Goal: Task Accomplishment & Management: Manage account settings

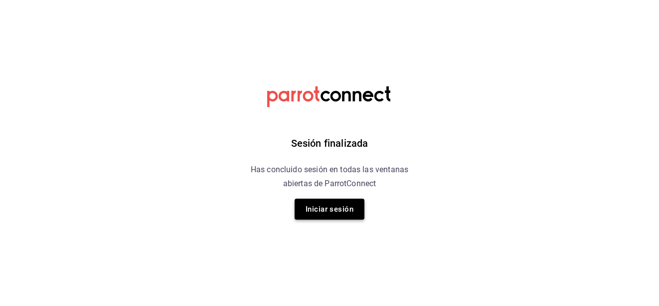
click at [341, 216] on button "Iniciar sesión" at bounding box center [330, 209] width 70 height 21
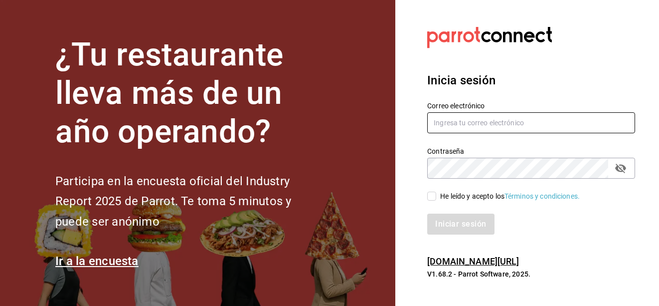
click at [487, 121] on input "text" at bounding box center [531, 122] width 208 height 21
type input "emmanuelfonseca59@gmail.com"
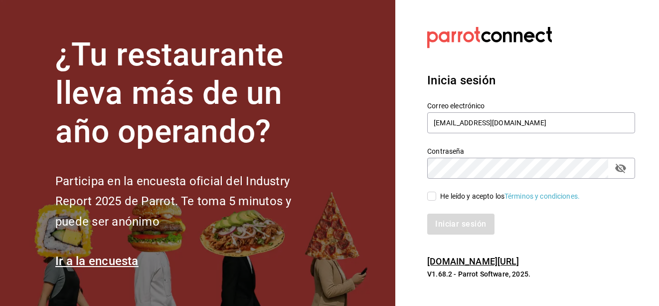
click at [436, 193] on input "He leído y acepto los Términos y condiciones." at bounding box center [431, 196] width 9 height 9
checkbox input "true"
click at [447, 223] on button "Iniciar sesión" at bounding box center [461, 223] width 68 height 21
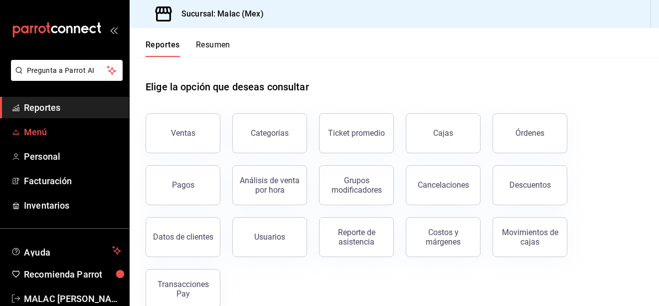
click at [56, 130] on span "Menú" at bounding box center [72, 131] width 97 height 13
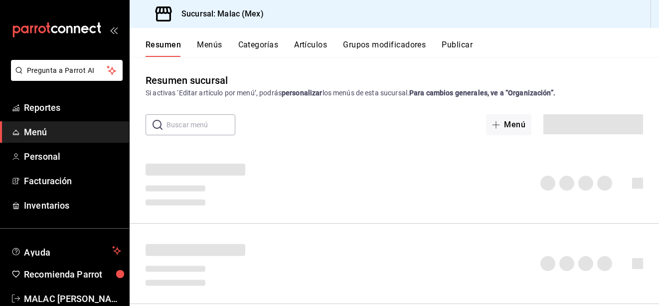
click at [263, 43] on button "Categorías" at bounding box center [258, 48] width 40 height 17
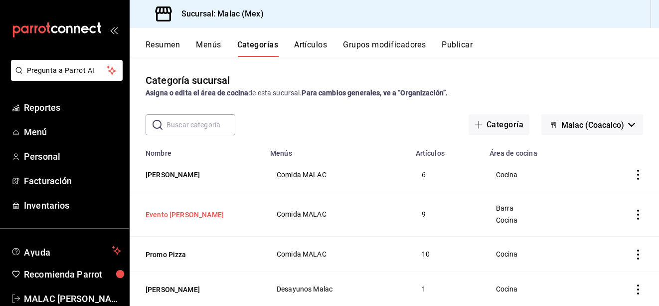
click at [181, 214] on button "Evento [PERSON_NAME]" at bounding box center [196, 214] width 100 height 10
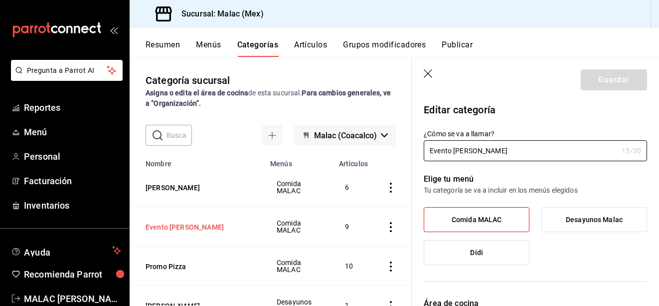
click at [174, 226] on button "Evento [PERSON_NAME]" at bounding box center [196, 227] width 100 height 10
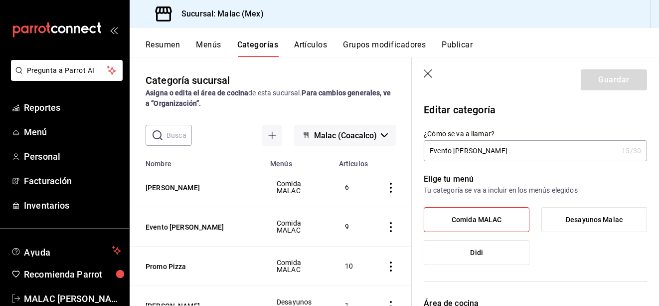
click at [429, 73] on icon "button" at bounding box center [429, 74] width 10 height 10
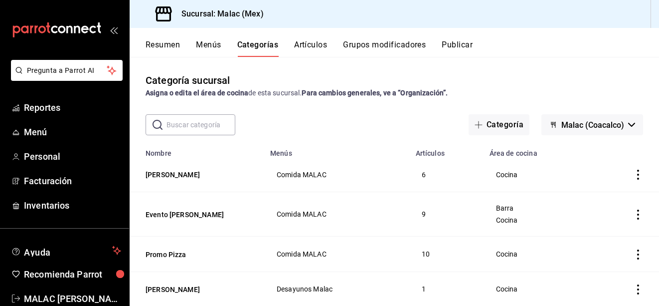
click at [633, 214] on icon "actions" at bounding box center [638, 214] width 10 height 10
click at [593, 278] on span "Eliminar" at bounding box center [600, 278] width 25 height 8
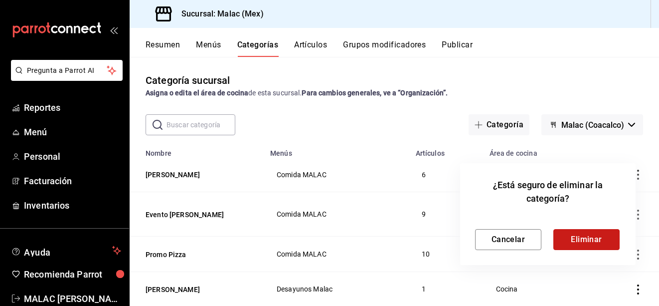
click at [580, 237] on button "Eliminar" at bounding box center [587, 239] width 66 height 21
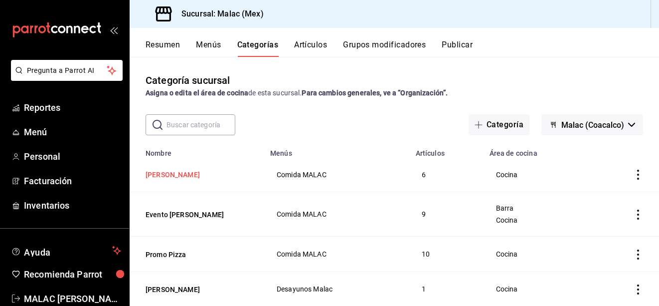
click at [171, 176] on button "[PERSON_NAME]" at bounding box center [196, 175] width 100 height 10
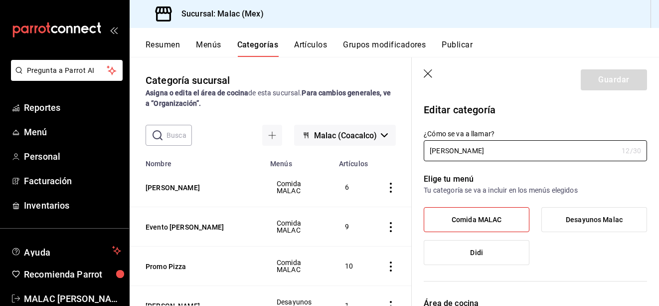
drag, startPoint x: 174, startPoint y: 229, endPoint x: 290, endPoint y: 237, distance: 116.0
click at [179, 230] on button "Evento [PERSON_NAME]" at bounding box center [196, 227] width 100 height 10
click at [60, 115] on link "Reportes" at bounding box center [64, 107] width 129 height 21
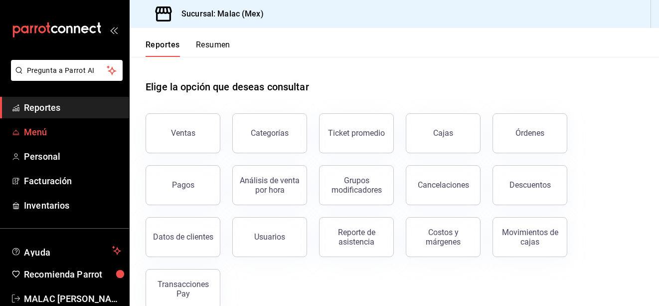
click at [59, 134] on span "Menú" at bounding box center [72, 131] width 97 height 13
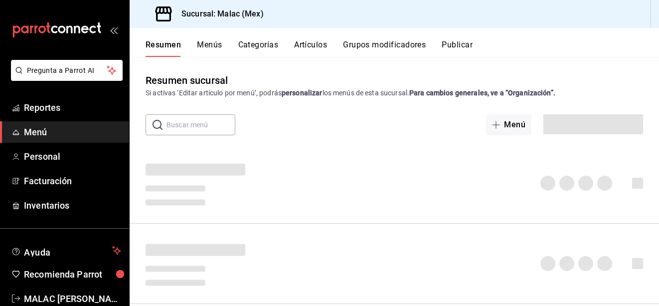
click at [269, 42] on button "Categorías" at bounding box center [258, 48] width 40 height 17
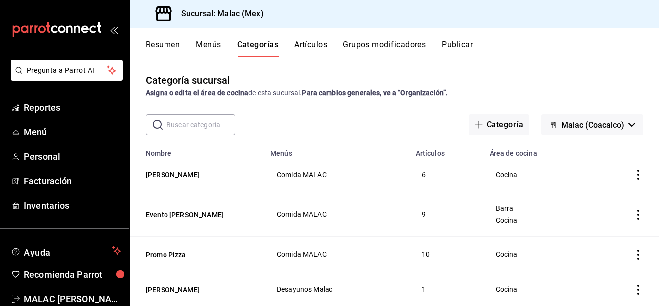
click at [560, 64] on div "Categoría sucursal Asigna o edita el área de cocina de esta sucursal. Para camb…" at bounding box center [395, 181] width 530 height 248
click at [182, 212] on button "Evento [PERSON_NAME]" at bounding box center [196, 214] width 100 height 10
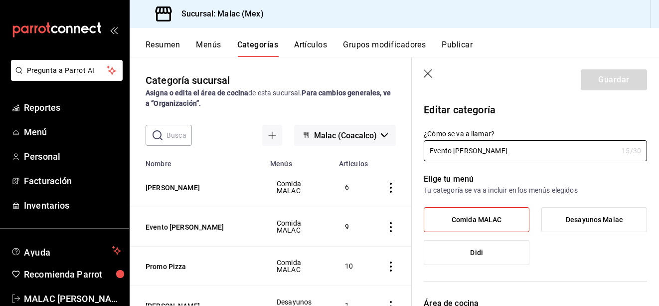
click at [427, 72] on icon "button" at bounding box center [428, 73] width 8 height 8
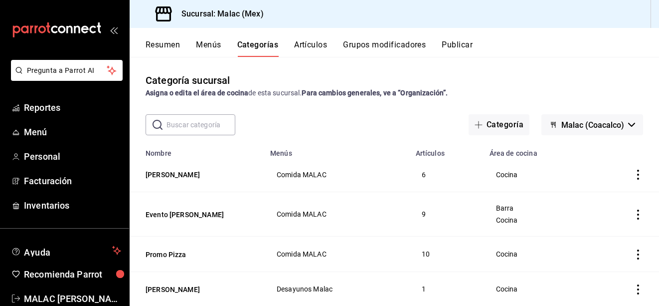
click at [633, 216] on icon "actions" at bounding box center [638, 214] width 10 height 10
click at [605, 278] on span "Eliminar" at bounding box center [600, 278] width 25 height 8
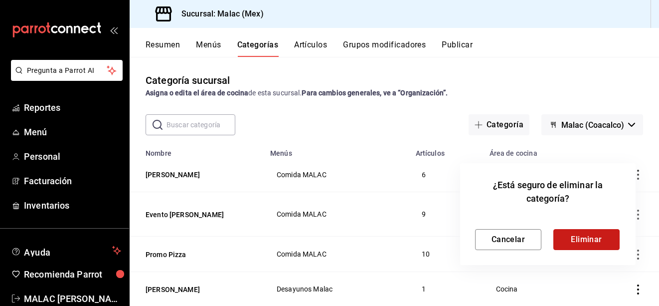
click at [593, 246] on button "Eliminar" at bounding box center [587, 239] width 66 height 21
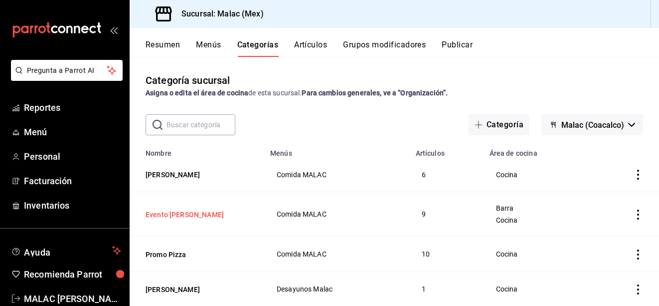
click at [190, 217] on button "Evento [PERSON_NAME]" at bounding box center [196, 214] width 100 height 10
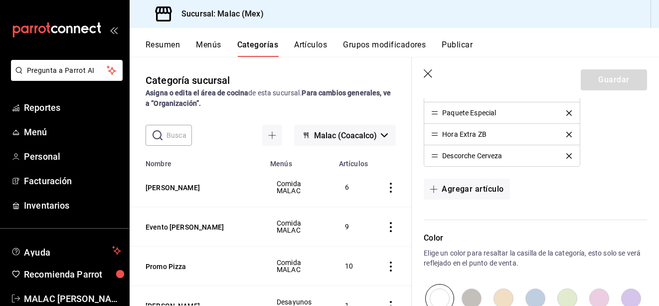
scroll to position [399, 0]
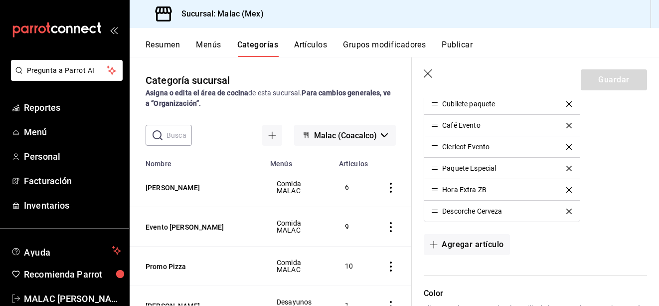
click at [561, 214] on div "Descorche Cerveza" at bounding box center [501, 210] width 141 height 7
click at [567, 191] on icon "delete" at bounding box center [569, 189] width 5 height 5
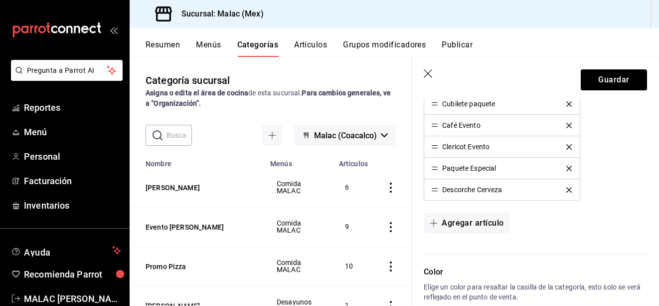
click at [567, 167] on icon "delete" at bounding box center [569, 168] width 5 height 5
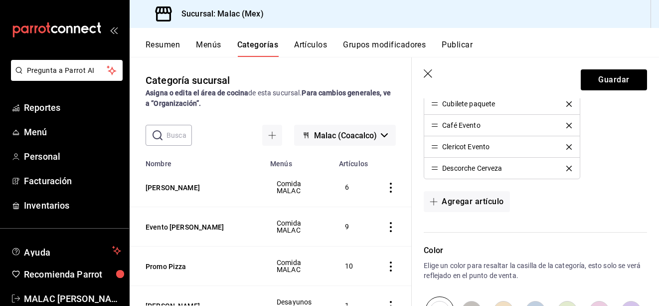
click at [567, 149] on icon "delete" at bounding box center [569, 146] width 5 height 5
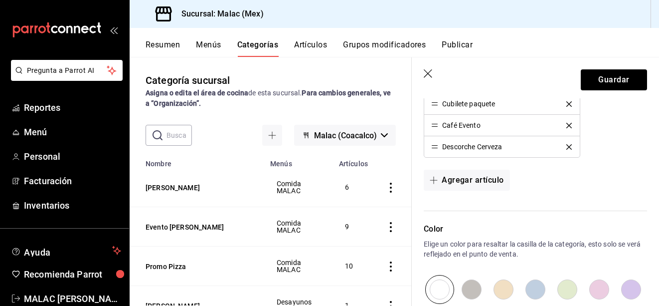
click at [564, 133] on li "Café Evento" at bounding box center [501, 125] width 155 height 21
click at [564, 130] on li "Café Evento" at bounding box center [501, 125] width 155 height 21
click at [567, 106] on icon "delete" at bounding box center [569, 103] width 5 height 5
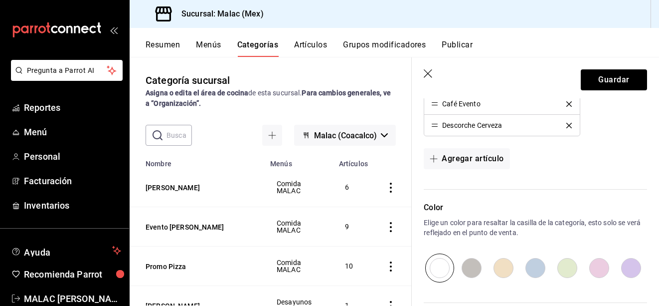
click at [567, 106] on icon "delete" at bounding box center [569, 103] width 5 height 5
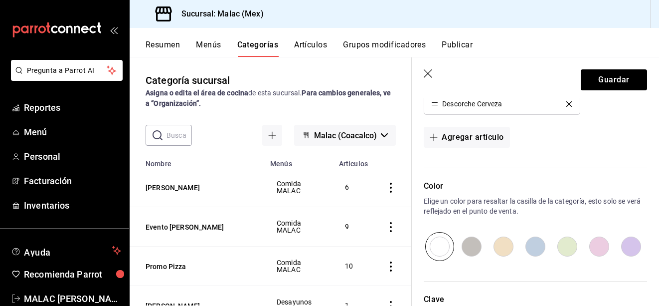
click at [567, 106] on icon "delete" at bounding box center [569, 103] width 5 height 5
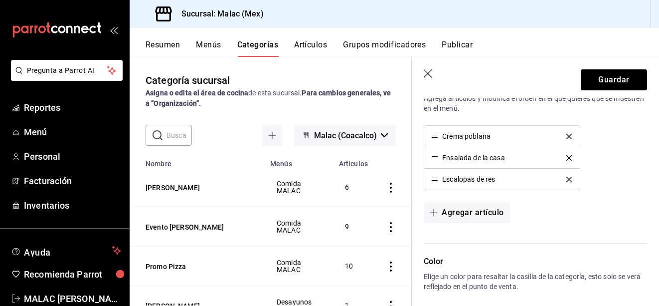
scroll to position [299, 0]
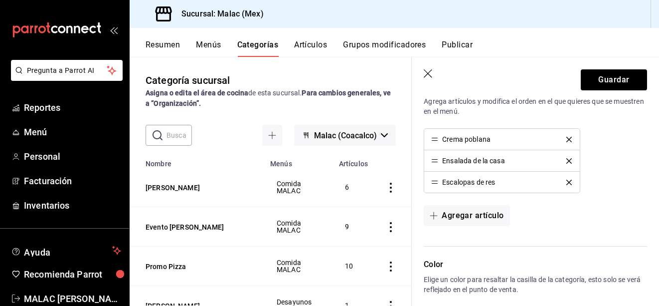
click at [567, 139] on icon "delete" at bounding box center [569, 139] width 5 height 5
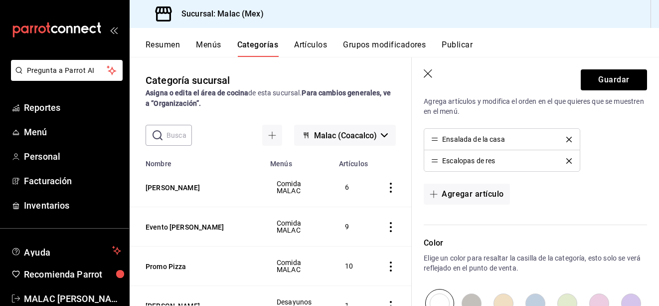
click at [567, 139] on icon "delete" at bounding box center [569, 139] width 5 height 5
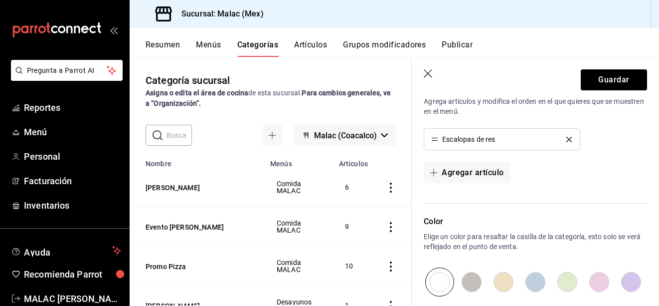
click at [567, 139] on icon "delete" at bounding box center [569, 139] width 5 height 5
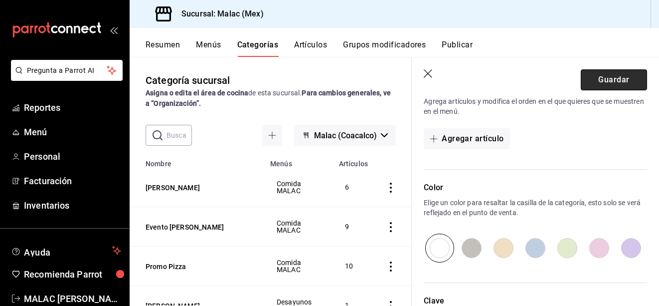
click at [582, 89] on button "Guardar" at bounding box center [614, 79] width 66 height 21
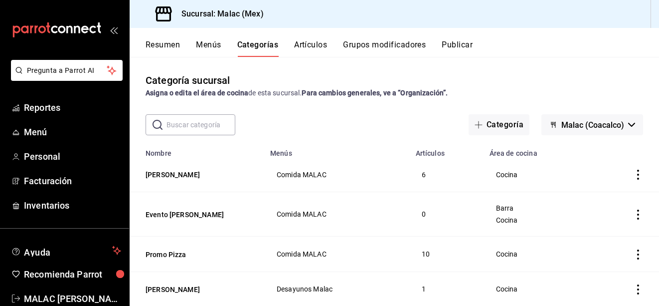
click at [633, 212] on icon "actions" at bounding box center [638, 214] width 10 height 10
click at [603, 277] on span "Eliminar" at bounding box center [600, 278] width 25 height 8
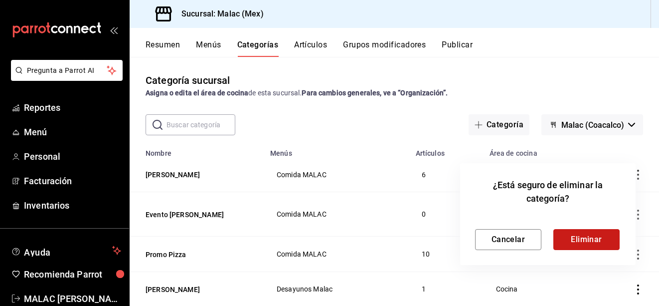
click at [590, 237] on button "Eliminar" at bounding box center [587, 239] width 66 height 21
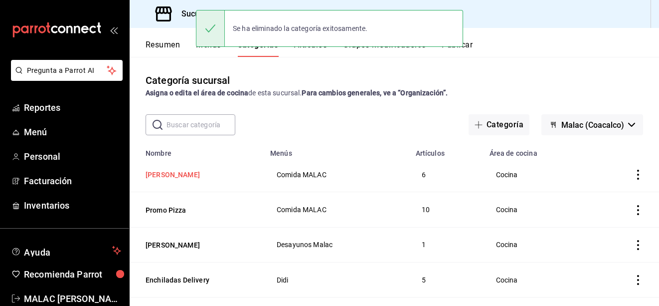
click at [177, 177] on button "[PERSON_NAME]" at bounding box center [196, 175] width 100 height 10
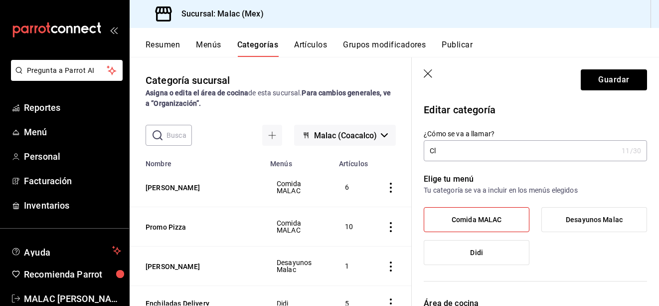
type input "C"
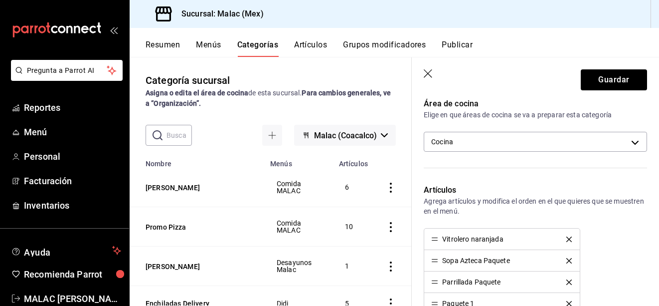
scroll to position [249, 0]
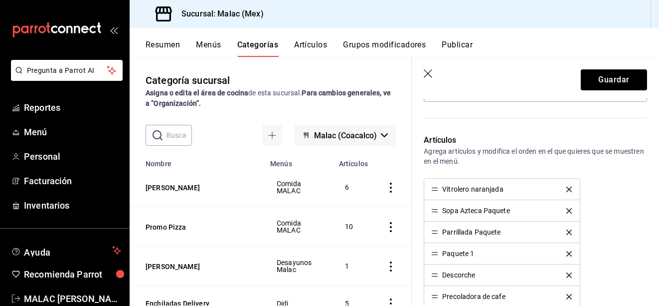
type input "Laboratorio Lily"
click at [567, 190] on icon "delete" at bounding box center [569, 189] width 5 height 5
click at [567, 253] on icon "delete" at bounding box center [569, 253] width 5 height 5
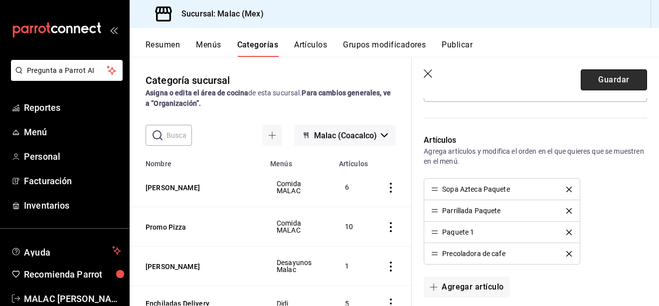
click at [604, 84] on button "Guardar" at bounding box center [614, 79] width 66 height 21
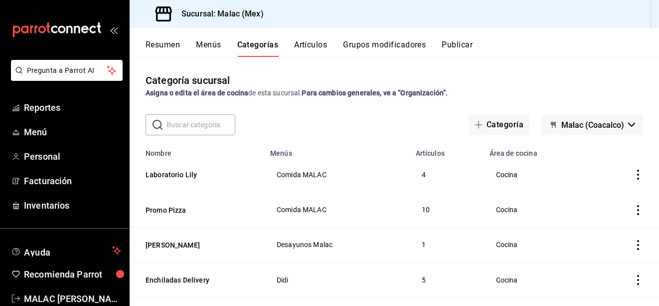
click at [316, 41] on button "Artículos" at bounding box center [310, 48] width 33 height 17
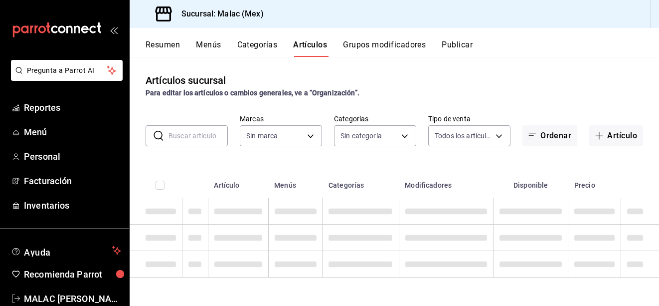
type input "68cda390-11aa-4088-a87d-1ba274343c49"
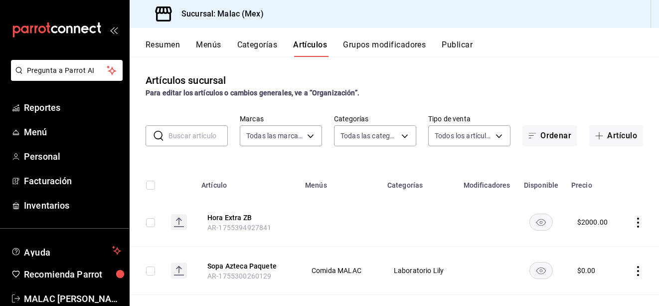
type input "62acb94c-48cc-4ea2-94c5-7a3034cc0356,8a2221b7-f6f0-4abf-9149-9c85b93286dd,c6b4b…"
click at [200, 134] on input "text" at bounding box center [198, 136] width 59 height 20
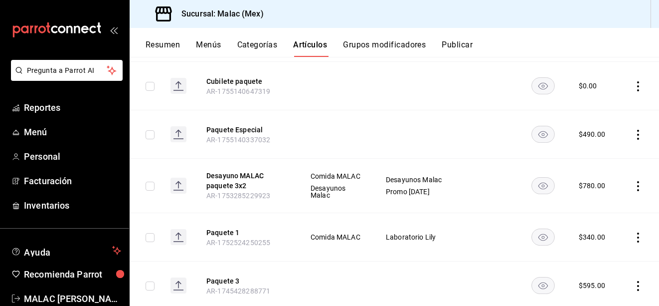
scroll to position [200, 0]
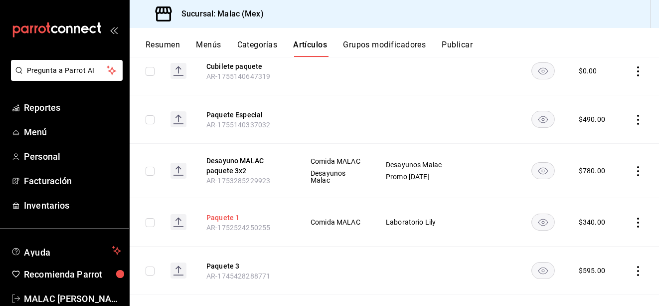
type input "paquete"
click at [230, 221] on button "Paquete 1" at bounding box center [246, 217] width 80 height 10
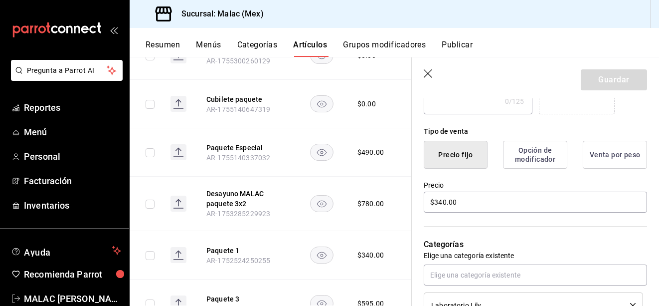
scroll to position [249, 0]
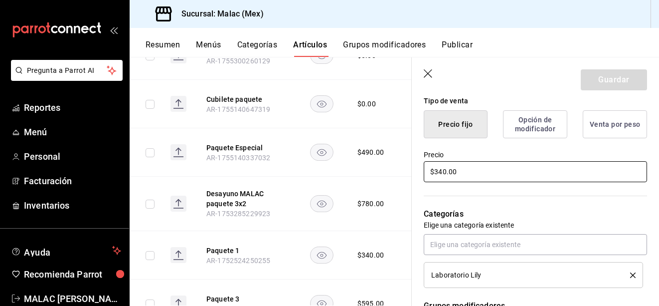
click at [442, 170] on input "$340.00" at bounding box center [535, 171] width 223 height 21
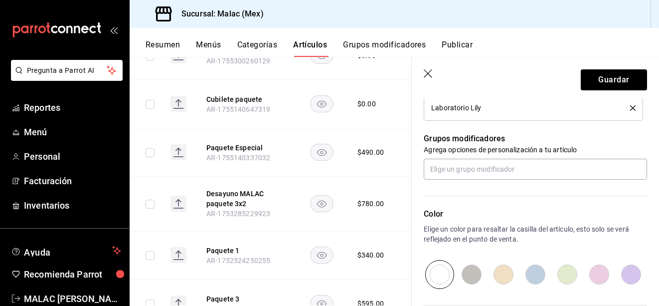
scroll to position [399, 0]
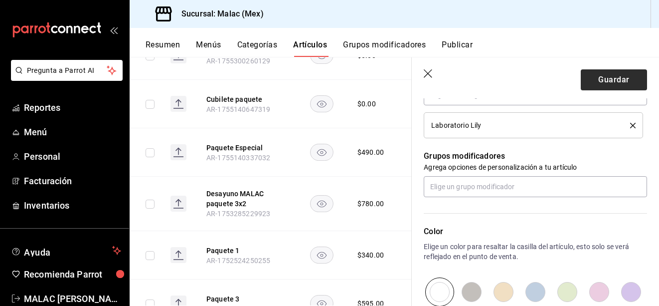
type input "$370.00"
click at [594, 85] on button "Guardar" at bounding box center [614, 79] width 66 height 21
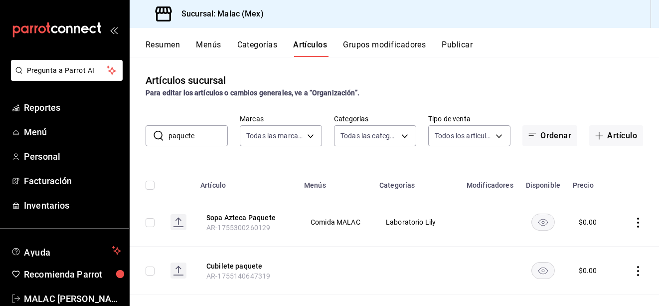
click at [205, 132] on input "paquete" at bounding box center [198, 136] width 59 height 20
type input "p"
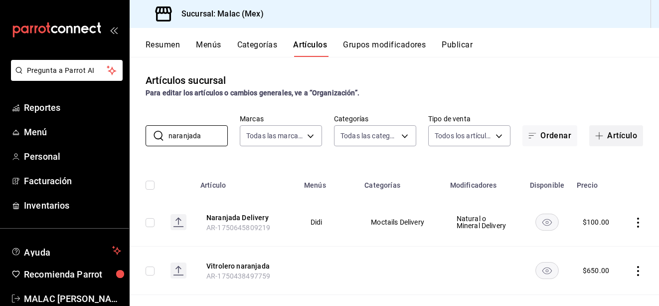
type input "naranjada"
click at [596, 133] on icon "button" at bounding box center [600, 136] width 8 height 8
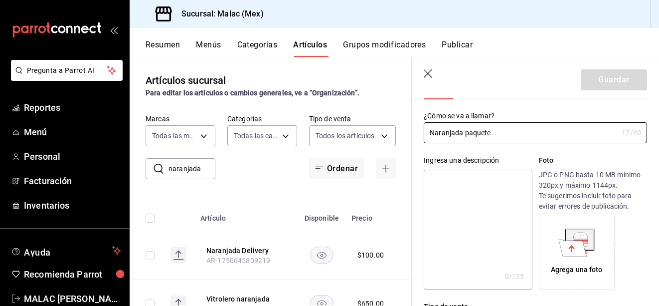
scroll to position [150, 0]
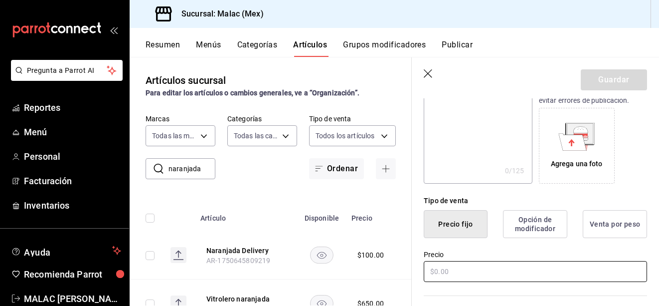
type input "Naranjada paquete"
click at [462, 272] on input "text" at bounding box center [535, 271] width 223 height 21
type input "$0.00"
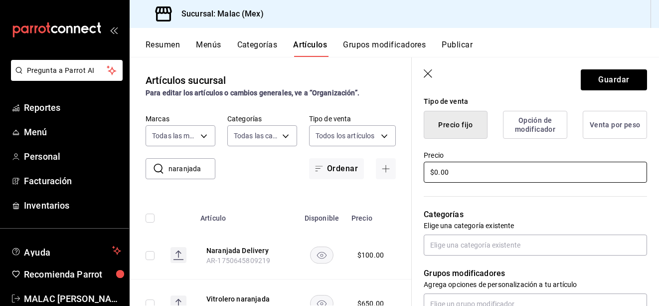
scroll to position [299, 0]
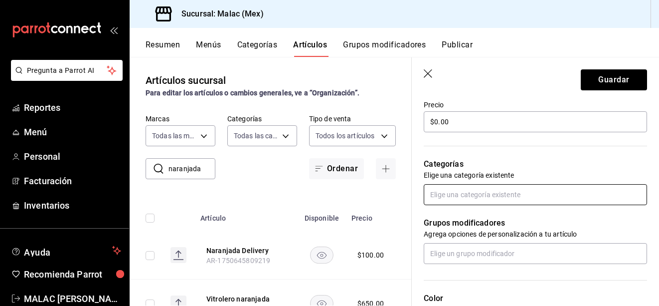
click at [490, 203] on input "text" at bounding box center [535, 194] width 223 height 21
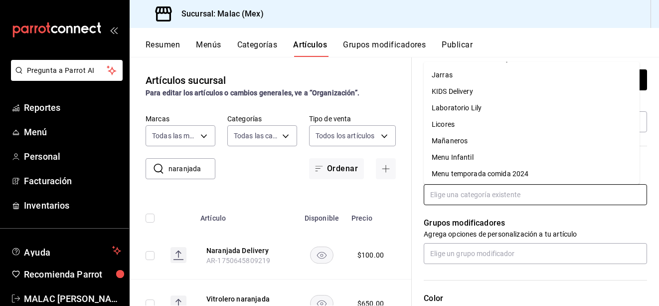
scroll to position [798, 0]
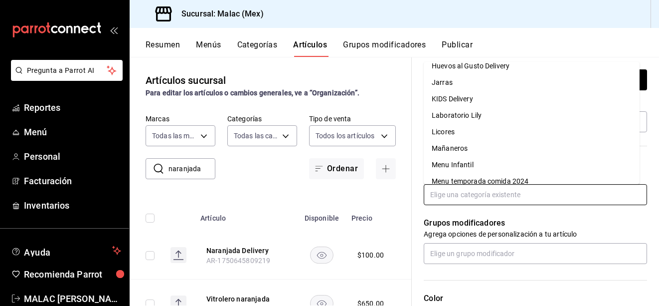
click at [482, 122] on li "Laboratorio Lily" at bounding box center [532, 115] width 216 height 16
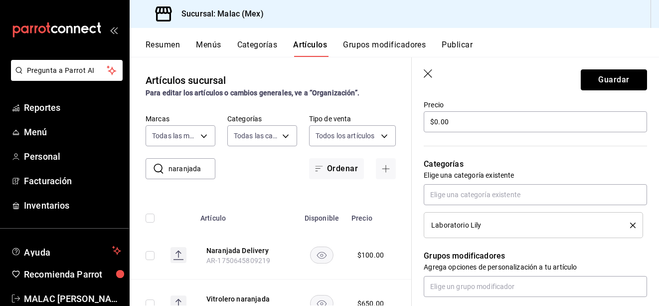
click at [616, 77] on button "Guardar" at bounding box center [614, 79] width 66 height 21
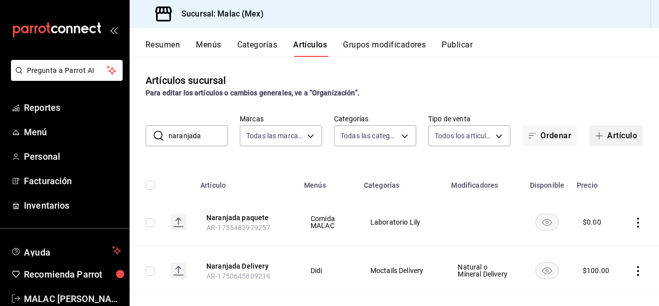
click at [603, 136] on button "Artículo" at bounding box center [617, 135] width 54 height 21
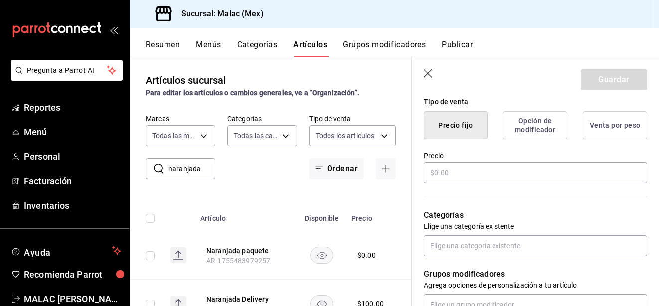
scroll to position [249, 0]
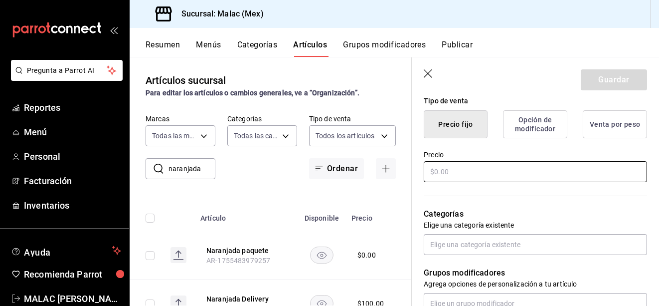
type input "Cubilete paquete"
click at [473, 164] on input "text" at bounding box center [535, 171] width 223 height 21
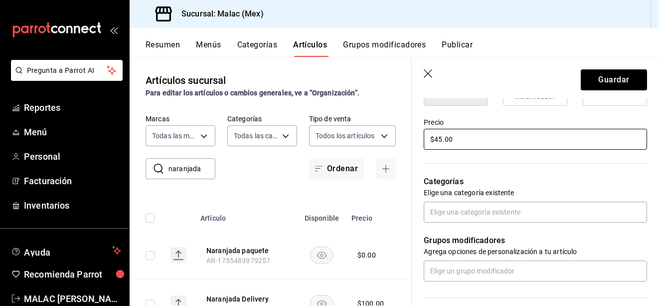
scroll to position [299, 0]
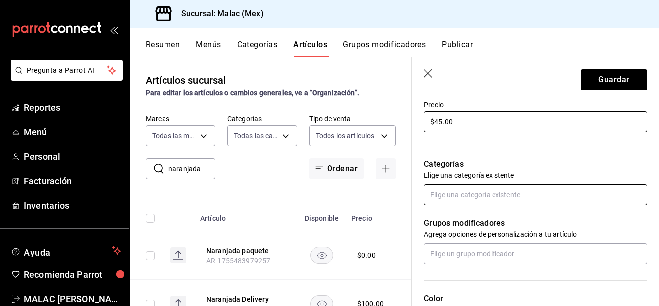
type input "$45.00"
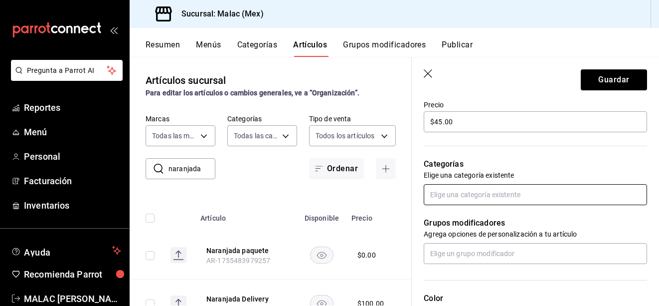
click at [507, 193] on input "text" at bounding box center [535, 194] width 223 height 21
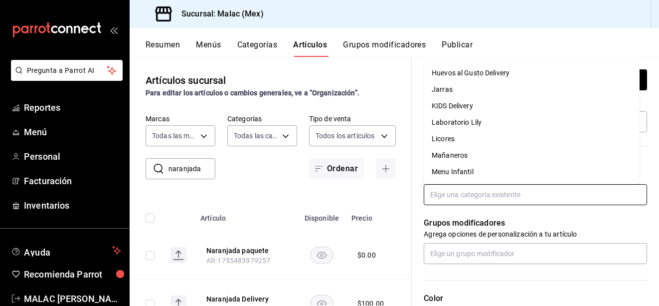
scroll to position [798, 0]
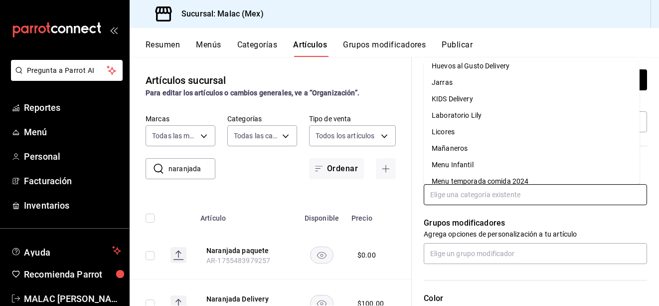
click at [496, 121] on li "Laboratorio Lily" at bounding box center [532, 115] width 216 height 16
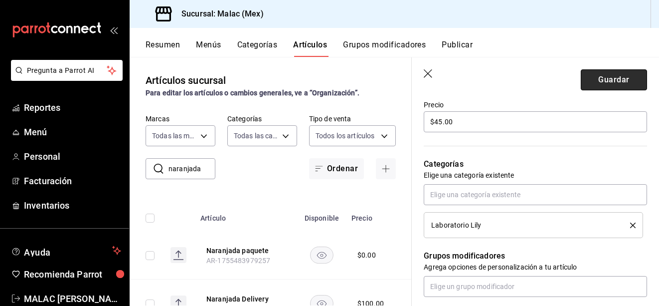
click at [593, 84] on button "Guardar" at bounding box center [614, 79] width 66 height 21
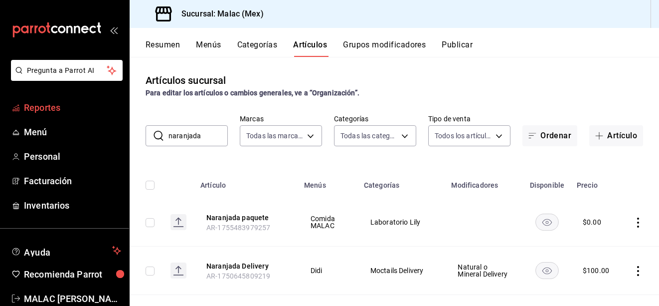
click at [55, 113] on span "Reportes" at bounding box center [72, 107] width 97 height 13
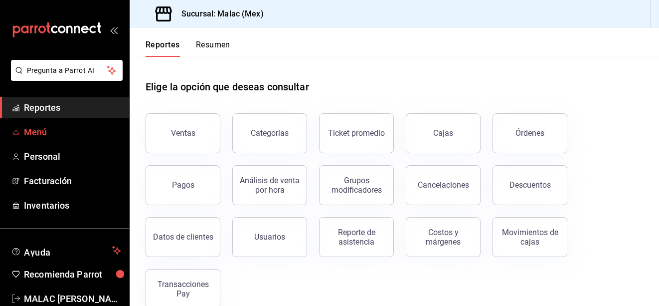
click at [91, 133] on span "Menú" at bounding box center [72, 131] width 97 height 13
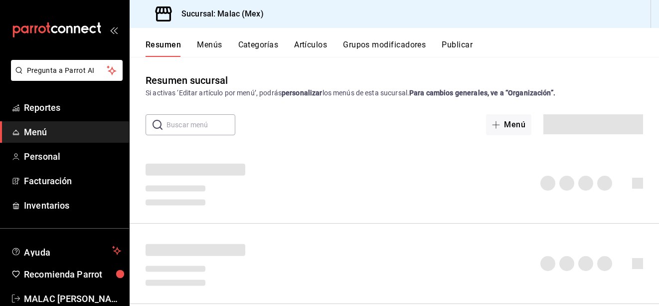
click at [260, 44] on button "Categorías" at bounding box center [258, 48] width 40 height 17
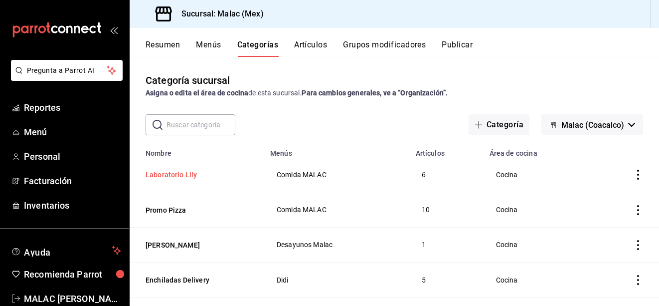
click at [178, 174] on button "Laboratorio Lily" at bounding box center [196, 175] width 100 height 10
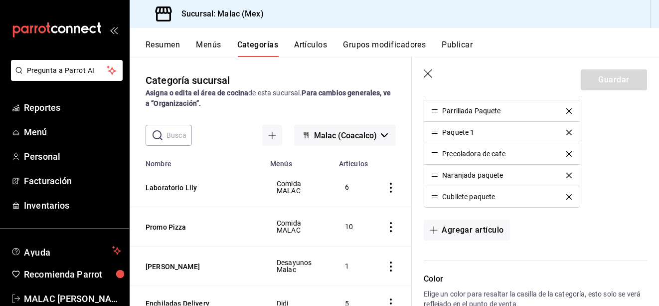
scroll to position [299, 0]
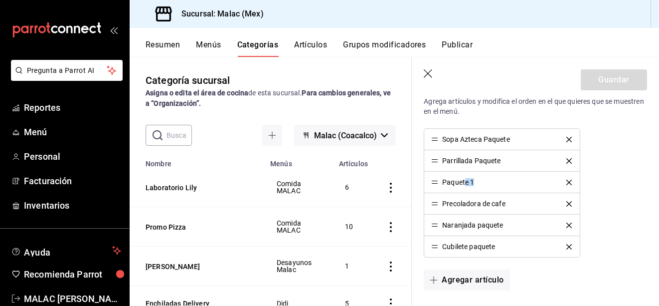
drag, startPoint x: 465, startPoint y: 183, endPoint x: 498, endPoint y: 183, distance: 32.9
click at [498, 183] on div "Paquete 1" at bounding box center [501, 182] width 141 height 7
click at [474, 181] on div "Paquete 1" at bounding box center [458, 182] width 32 height 7
click at [501, 180] on div "Paquete 1" at bounding box center [501, 182] width 141 height 7
click at [482, 180] on div "Paquete 1" at bounding box center [501, 182] width 141 height 7
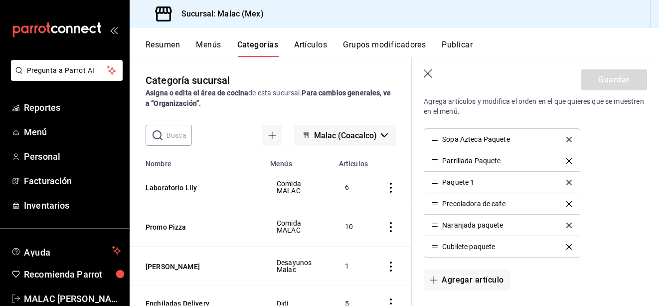
click at [449, 184] on div "Paquete 1" at bounding box center [458, 182] width 32 height 7
click at [449, 182] on div "Paquete 1" at bounding box center [458, 182] width 32 height 7
click at [451, 182] on div "Paquete 1" at bounding box center [458, 182] width 32 height 7
click at [463, 182] on div "Paquete 1" at bounding box center [458, 182] width 32 height 7
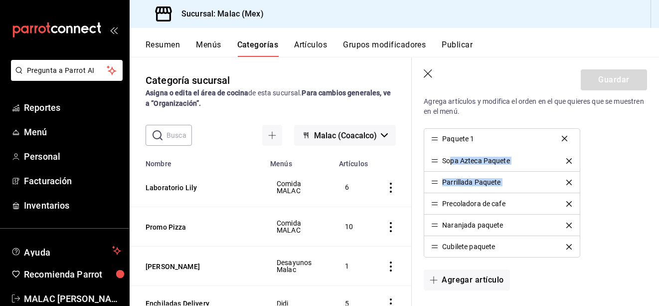
drag, startPoint x: 437, startPoint y: 183, endPoint x: 452, endPoint y: 139, distance: 46.4
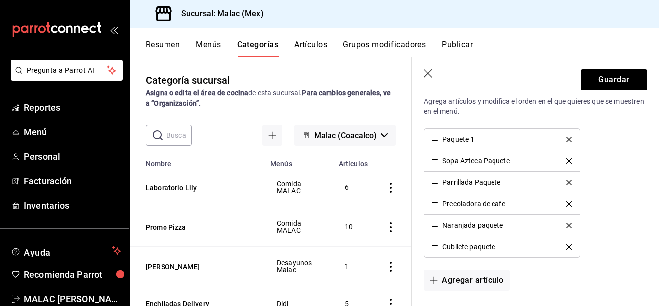
drag, startPoint x: 624, startPoint y: 177, endPoint x: 617, endPoint y: 179, distance: 7.1
click at [624, 177] on div "Paquete 1 Sopa Azteca Paquete Parrillada Paquete Precoladora de cafe Naranjada …" at bounding box center [535, 192] width 223 height 129
click at [439, 225] on div "Naranjada paquete" at bounding box center [467, 224] width 72 height 7
drag, startPoint x: 437, startPoint y: 225, endPoint x: 460, endPoint y: 200, distance: 34.6
click at [605, 218] on div "Paquete 1 Sopa Azteca Paquete Parrillada Paquete Naranjada paquete Precoladora …" at bounding box center [535, 192] width 223 height 129
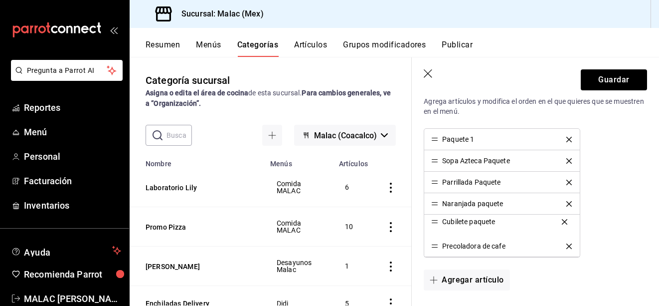
drag, startPoint x: 435, startPoint y: 244, endPoint x: 435, endPoint y: 219, distance: 24.9
click at [609, 220] on div "Paquete 1 Sopa Azteca Paquete Parrillada Paquete Naranjada paquete Cubilete paq…" at bounding box center [535, 192] width 223 height 129
click at [608, 79] on button "Guardar" at bounding box center [614, 79] width 66 height 21
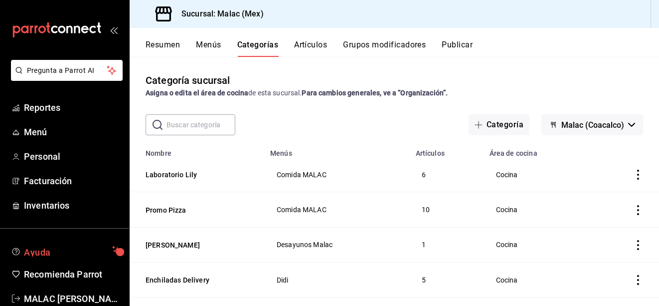
scroll to position [22, 0]
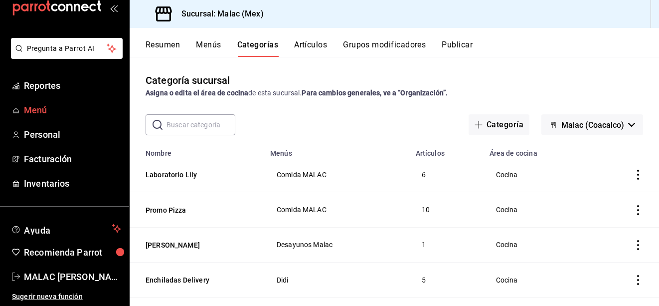
click at [33, 115] on span "Menú" at bounding box center [72, 109] width 97 height 13
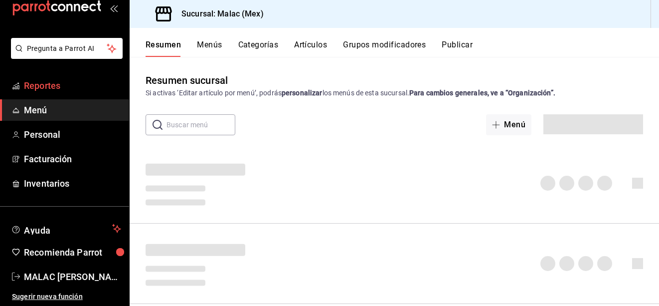
click at [53, 87] on span "Reportes" at bounding box center [72, 85] width 97 height 13
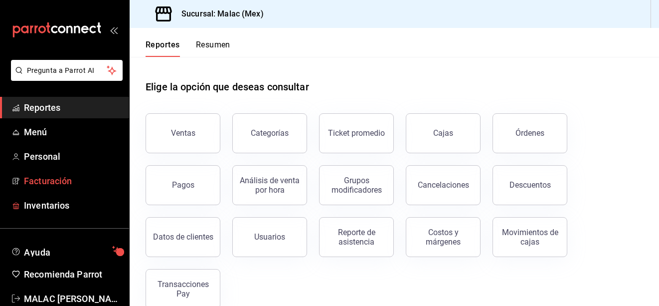
scroll to position [22, 0]
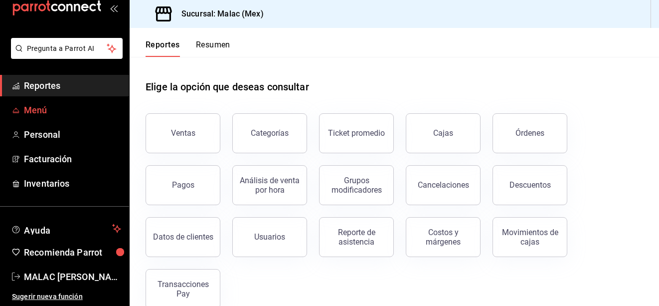
click at [32, 107] on span "Menú" at bounding box center [72, 109] width 97 height 13
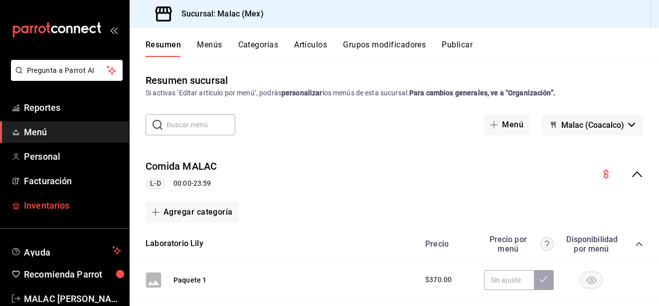
click at [48, 204] on span "Inventarios" at bounding box center [72, 205] width 97 height 13
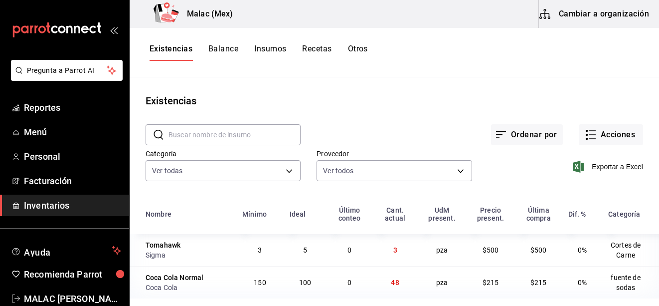
click at [600, 11] on button "Cambiar a organización" at bounding box center [595, 14] width 112 height 28
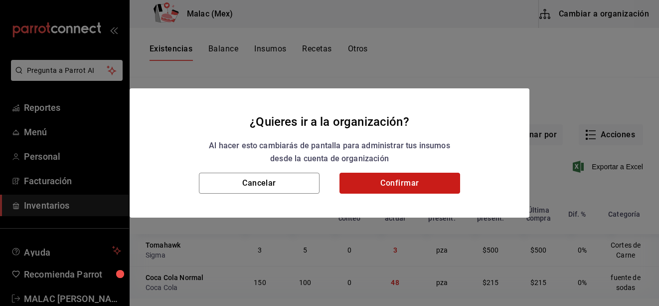
click at [373, 185] on button "Confirmar" at bounding box center [400, 183] width 121 height 21
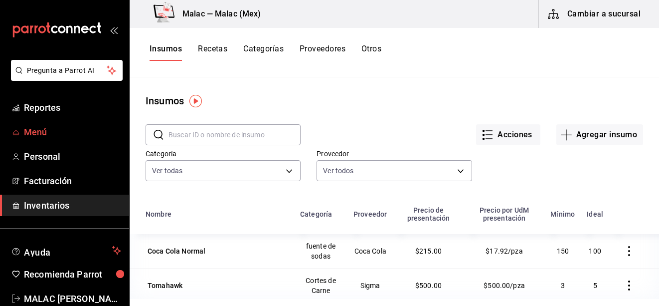
click at [69, 128] on span "Menú" at bounding box center [72, 131] width 97 height 13
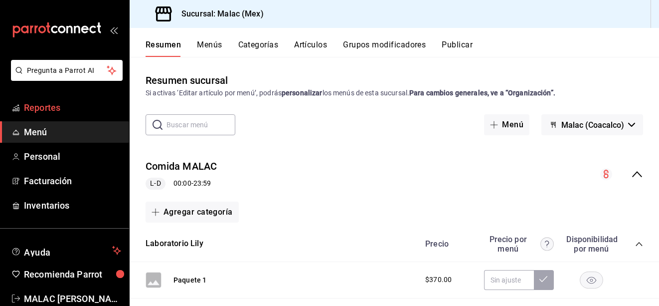
click at [63, 110] on span "Reportes" at bounding box center [72, 107] width 97 height 13
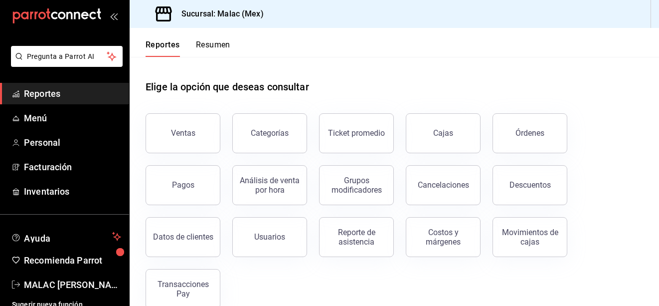
scroll to position [22, 0]
